Goal: Information Seeking & Learning: Check status

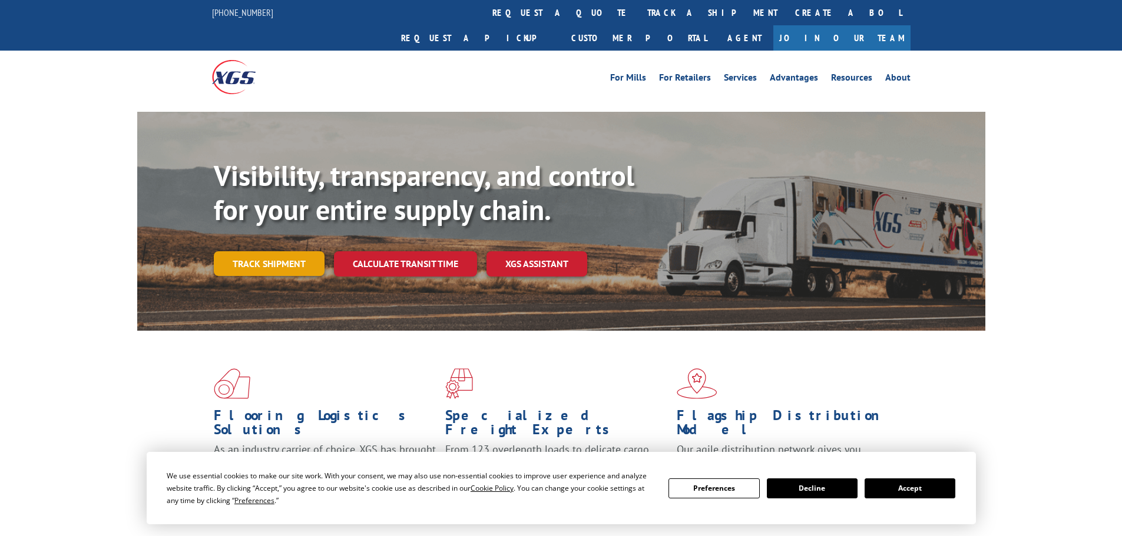
click at [260, 251] on link "Track shipment" at bounding box center [269, 263] width 111 height 25
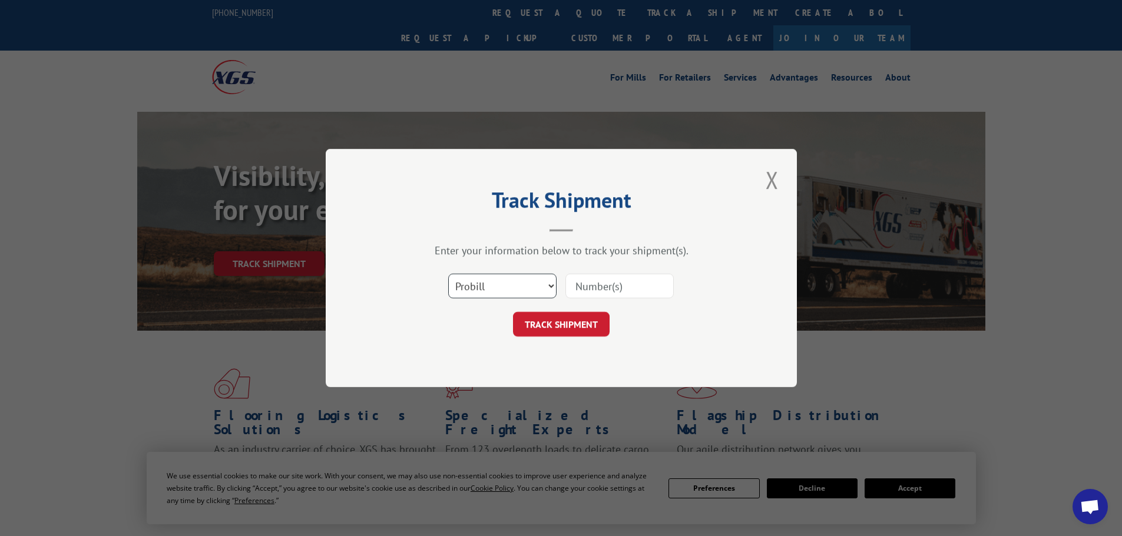
click at [503, 283] on select "Select category... Probill BOL PO" at bounding box center [502, 286] width 108 height 25
select select "bol"
click at [448, 274] on select "Select category... Probill BOL PO" at bounding box center [502, 286] width 108 height 25
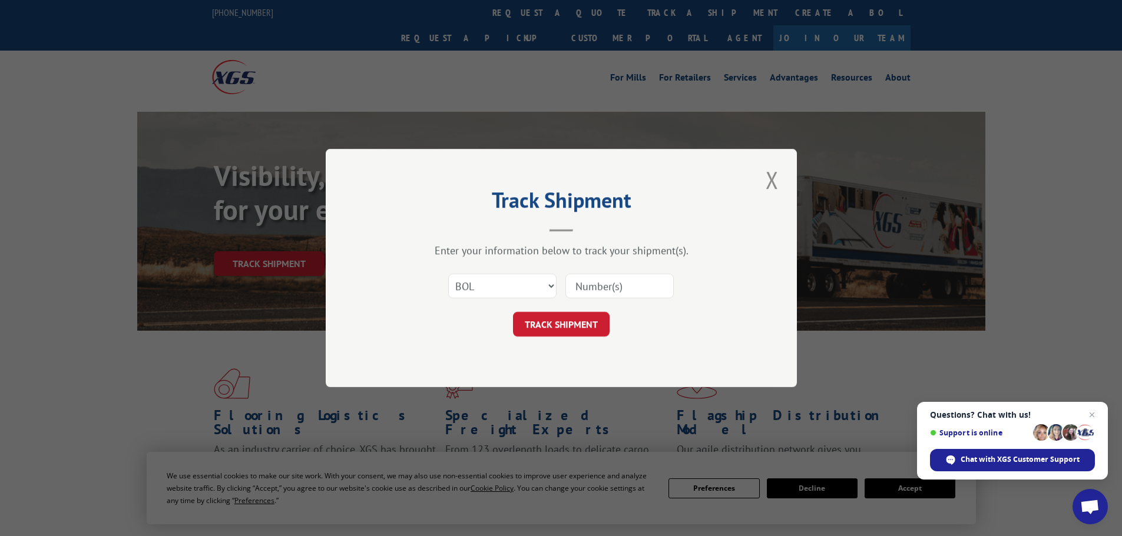
paste input "420402"
type input "420402"
click at [578, 324] on button "TRACK SHIPMENT" at bounding box center [561, 324] width 97 height 25
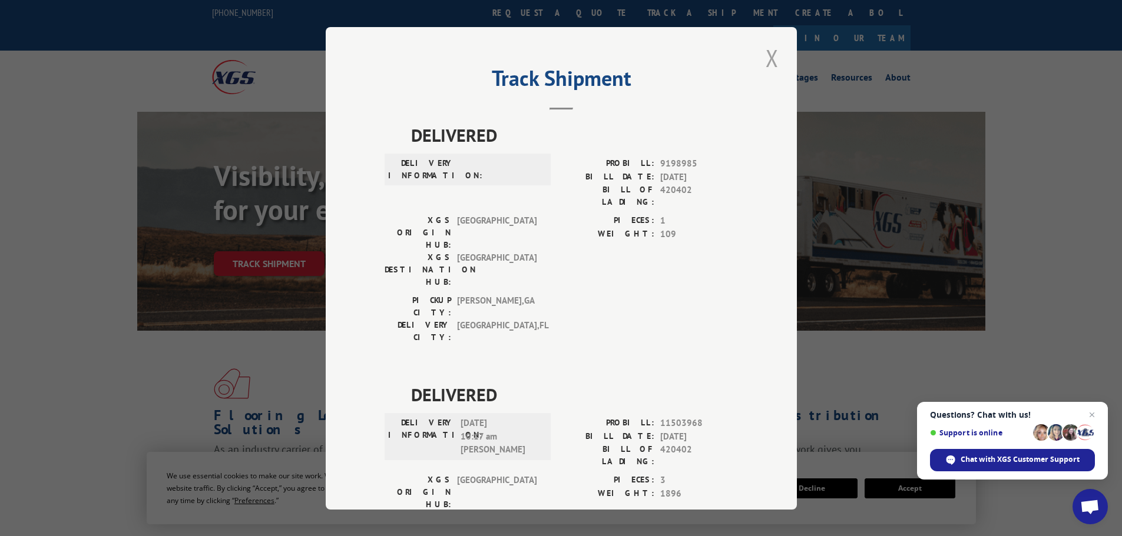
click at [770, 59] on button "Close modal" at bounding box center [772, 58] width 20 height 32
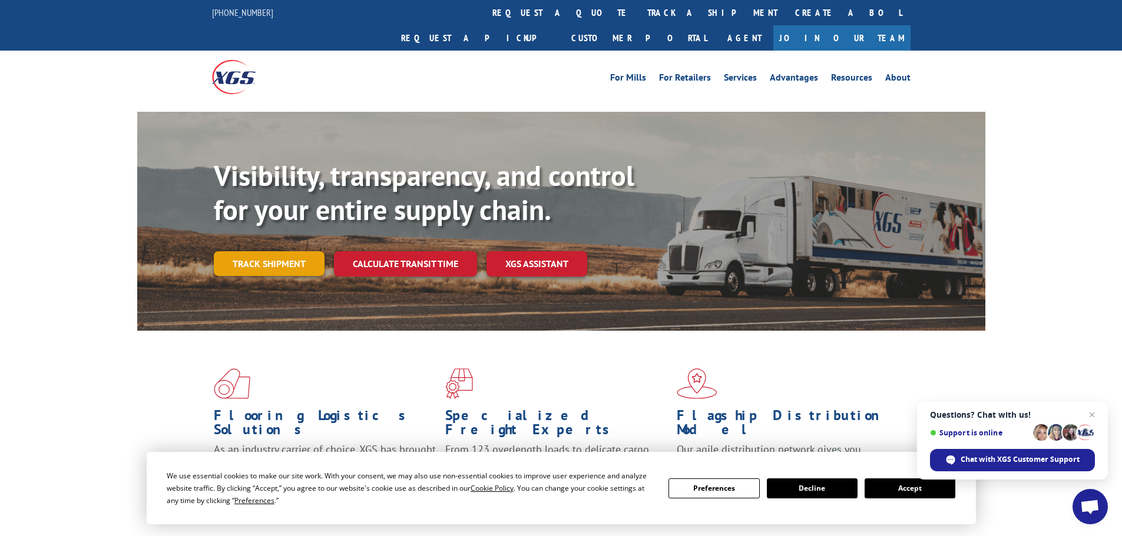
click at [279, 251] on link "Track shipment" at bounding box center [269, 263] width 111 height 25
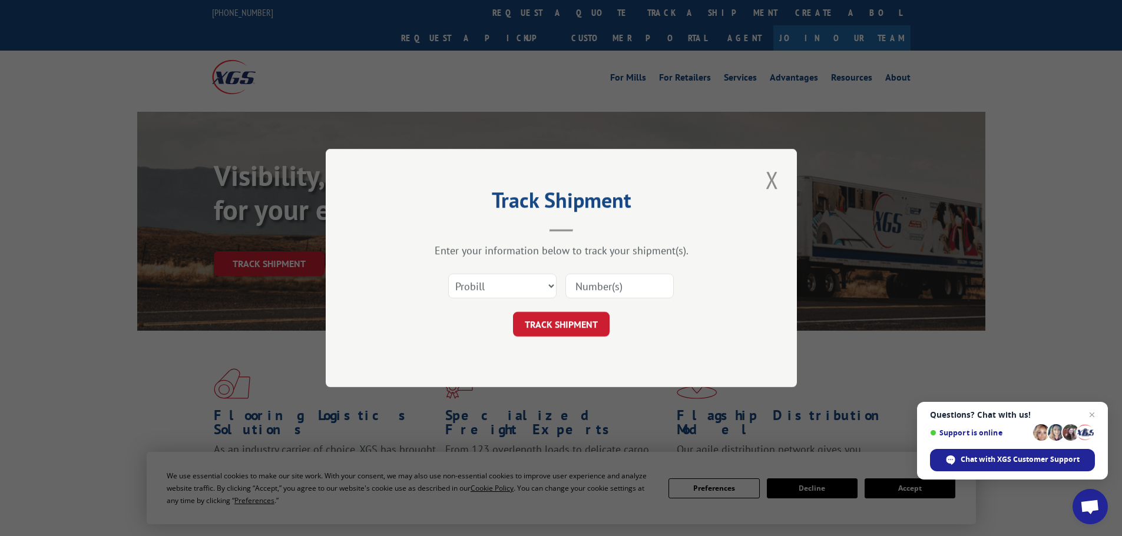
paste input "17506551"
type input "17506551"
click at [562, 326] on button "TRACK SHIPMENT" at bounding box center [561, 324] width 97 height 25
